Goal: Check status: Check status

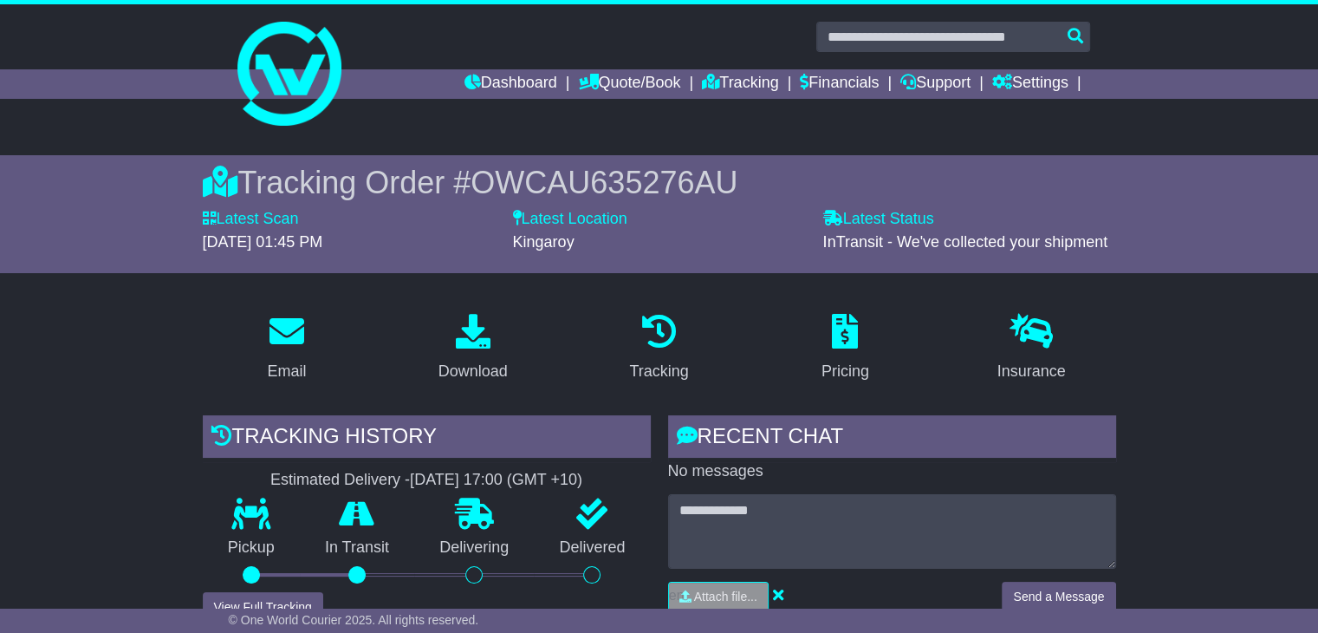
click at [291, 91] on div "Dashboard Quote/Book Domestic International Saved Quotes Drafts Domestic Quote …" at bounding box center [659, 83] width 879 height 29
click at [464, 81] on link "Dashboard" at bounding box center [510, 83] width 93 height 29
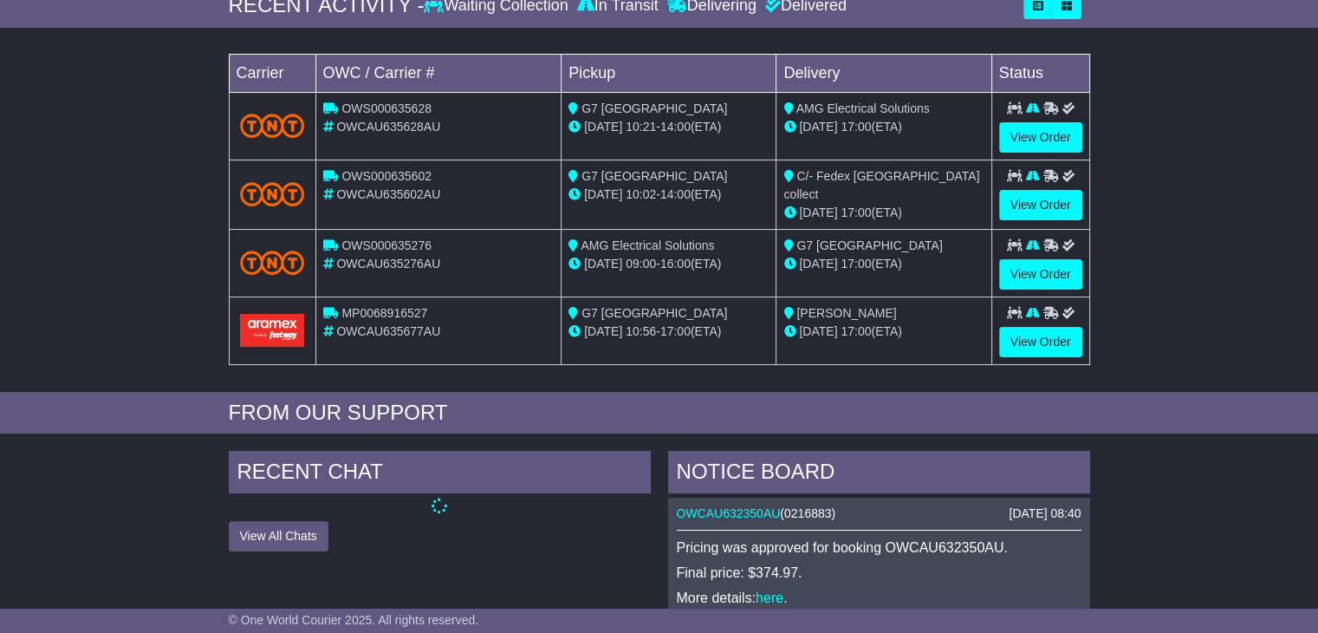
scroll to position [520, 0]
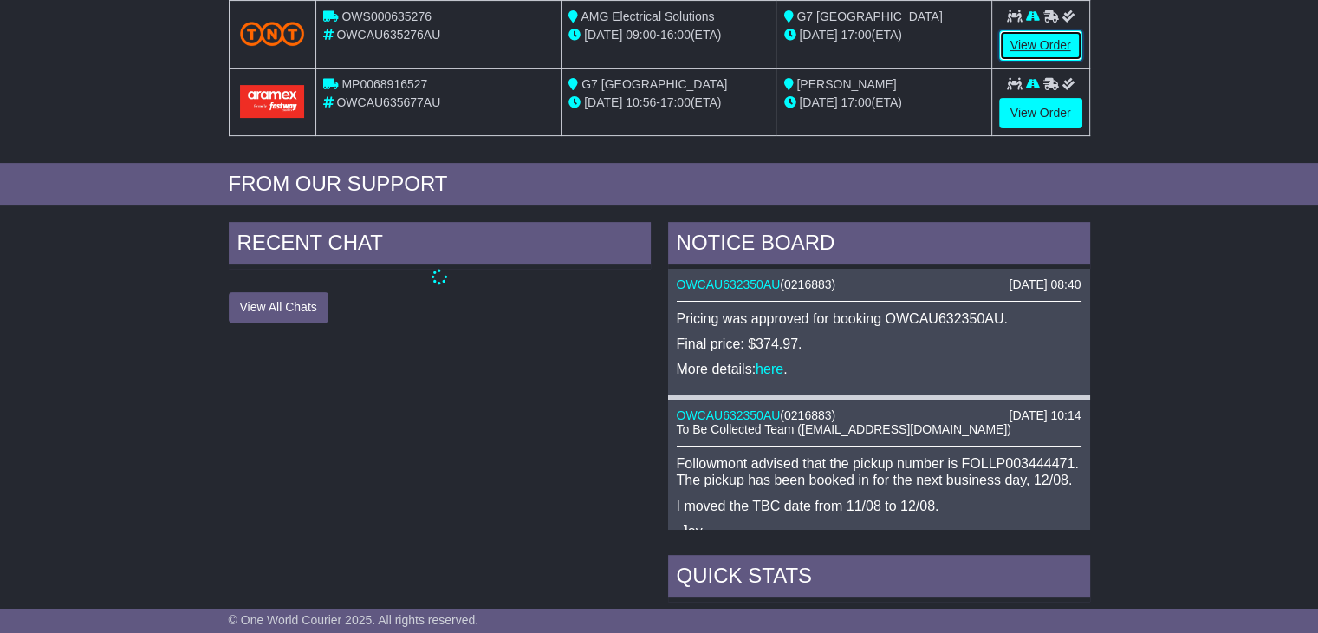
click at [1026, 35] on link "View Order" at bounding box center [1040, 45] width 83 height 30
